Goal: Check status: Check status

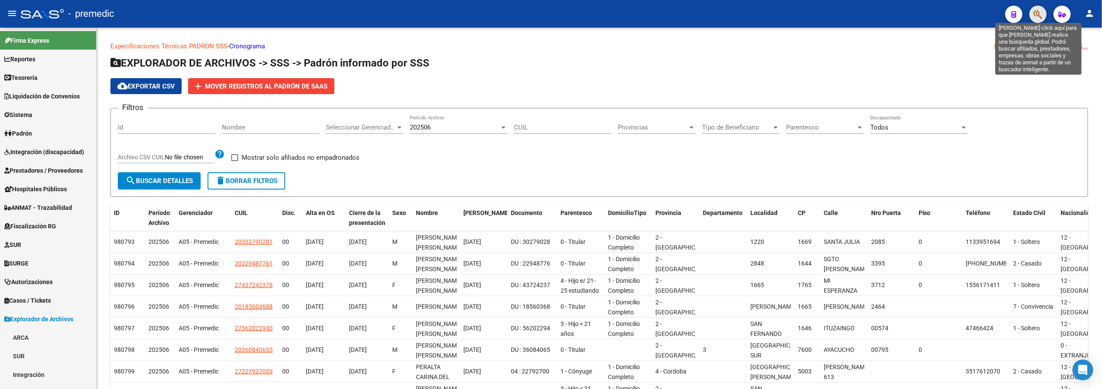
click at [1038, 13] on icon "button" at bounding box center [1038, 14] width 9 height 10
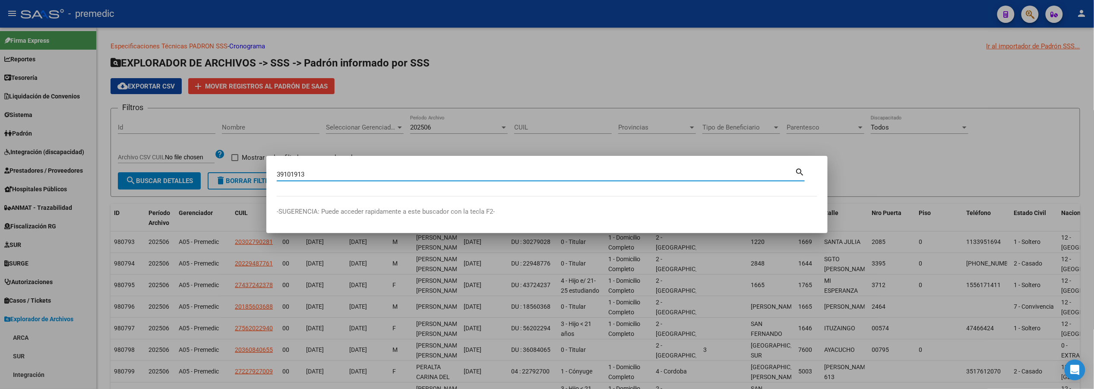
type input "39101913"
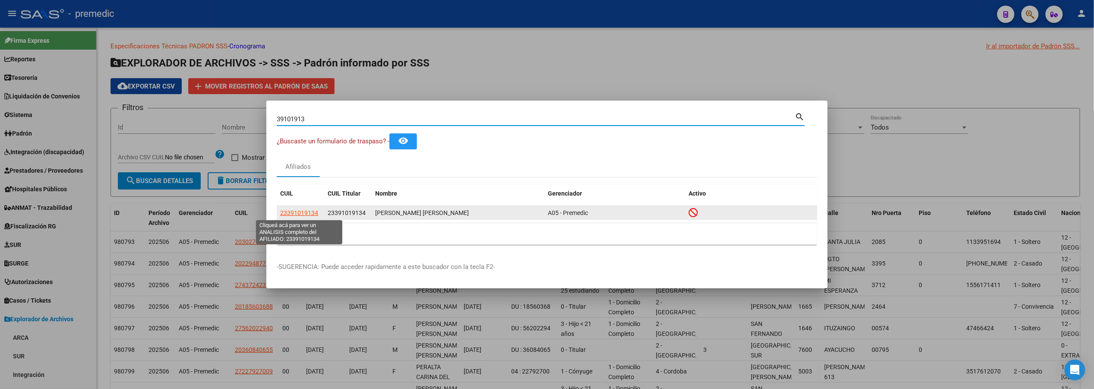
click at [312, 211] on span "23391019134" at bounding box center [299, 212] width 38 height 7
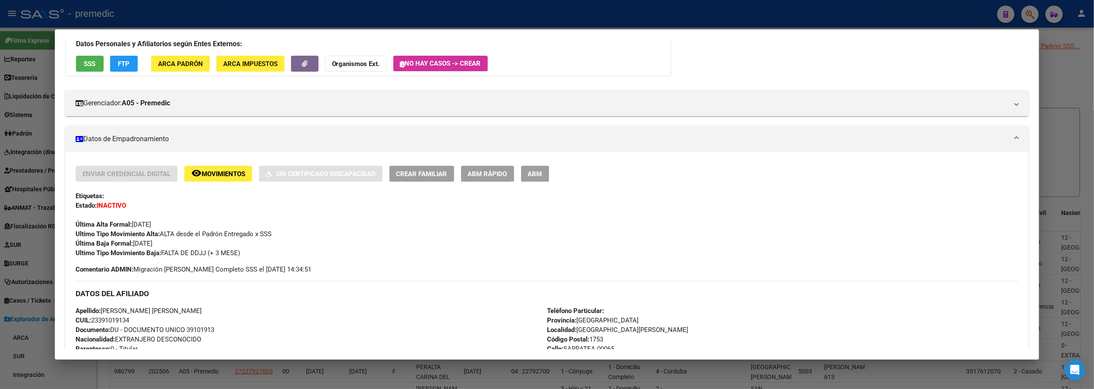
scroll to position [115, 0]
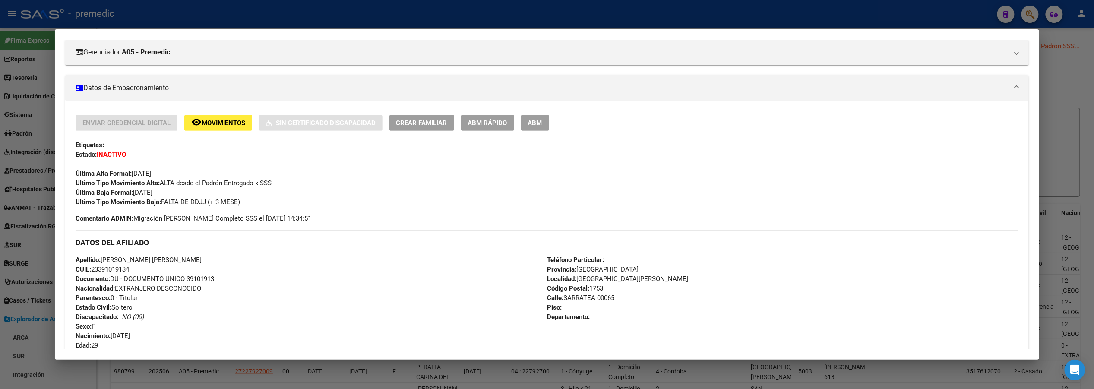
drag, startPoint x: 83, startPoint y: 191, endPoint x: 266, endPoint y: 207, distance: 183.7
click at [266, 207] on div "Enviar Credencial Digital remove_red_eye Movimientos Sin Certificado Discapacid…" at bounding box center [547, 169] width 943 height 108
click at [275, 206] on div "Enviar Credencial Digital remove_red_eye Movimientos Sin Certificado Discapacid…" at bounding box center [547, 169] width 943 height 108
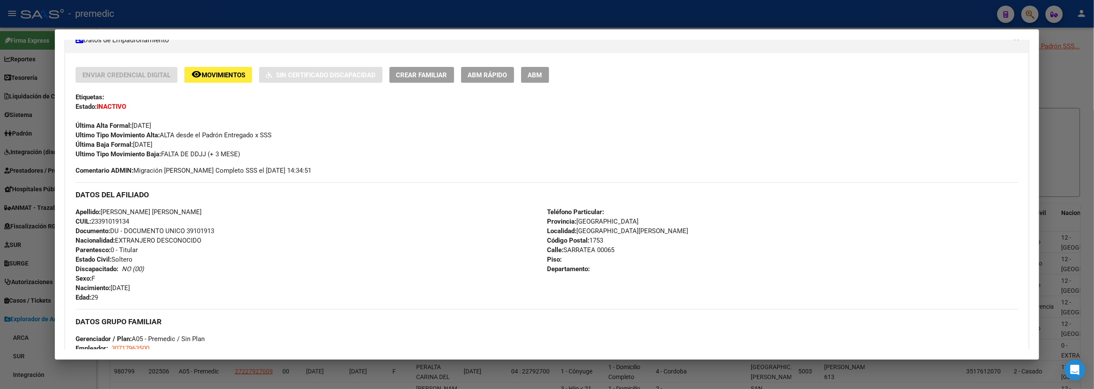
scroll to position [135, 0]
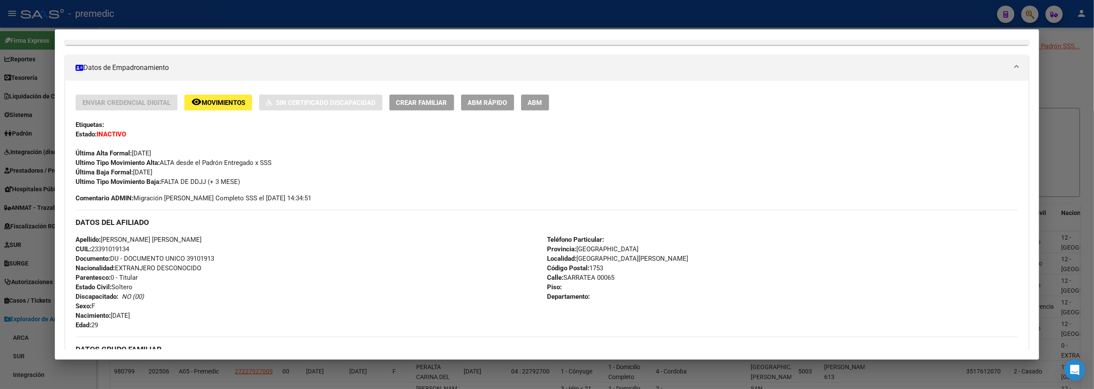
click at [249, 175] on div "Enviar Credencial Digital remove_red_eye Movimientos Sin Certificado Discapacid…" at bounding box center [547, 141] width 943 height 92
click at [224, 93] on div "Enviar Credencial Digital remove_red_eye Movimientos Sin Certificado Discapacid…" at bounding box center [547, 273] width 964 height 385
click at [224, 99] on span "Movimientos" at bounding box center [224, 103] width 44 height 8
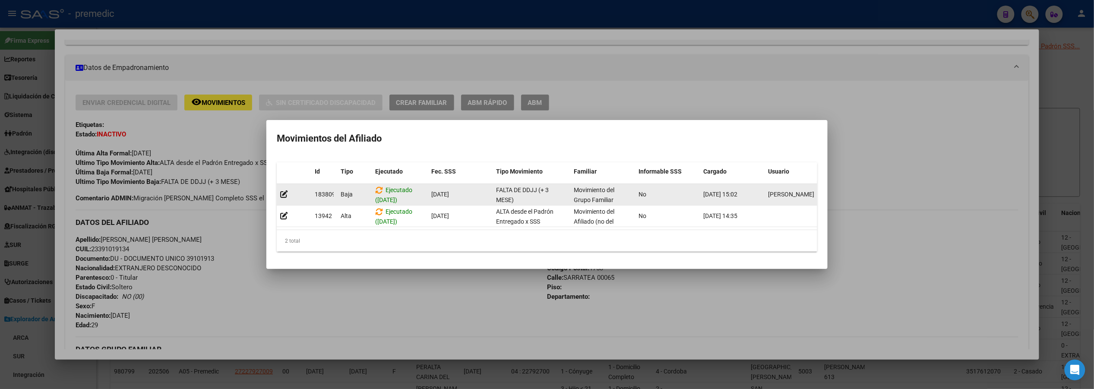
drag, startPoint x: 700, startPoint y: 186, endPoint x: 765, endPoint y: 186, distance: 65.2
click at [765, 186] on div "183809 [GEOGRAPHIC_DATA] ([DATE]) [DATE] FALTA DE DDJJ (+ 3 MESE) Movimiento de…" at bounding box center [553, 195] width 552 height 22
drag, startPoint x: 435, startPoint y: 192, endPoint x: 477, endPoint y: 190, distance: 42.4
click at [477, 190] on div "[DATE]" at bounding box center [460, 194] width 58 height 10
